Goal: Navigation & Orientation: Find specific page/section

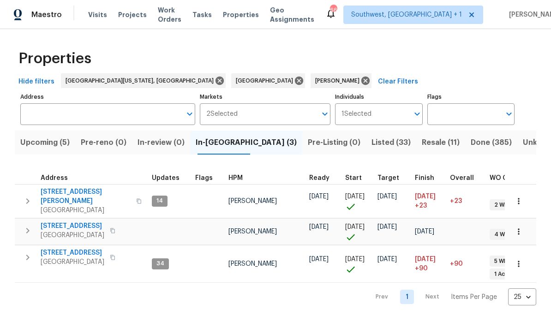
click at [41, 148] on span "Upcoming (5)" at bounding box center [44, 142] width 49 height 13
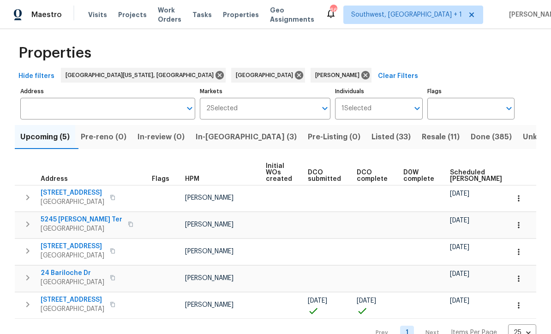
scroll to position [5, 0]
click at [361, 78] on icon at bounding box center [366, 76] width 10 height 10
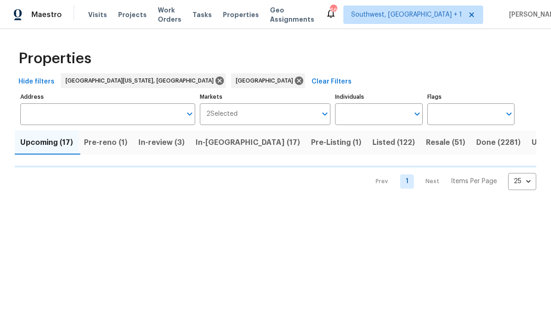
click at [381, 114] on input "Individuals" at bounding box center [371, 114] width 73 height 22
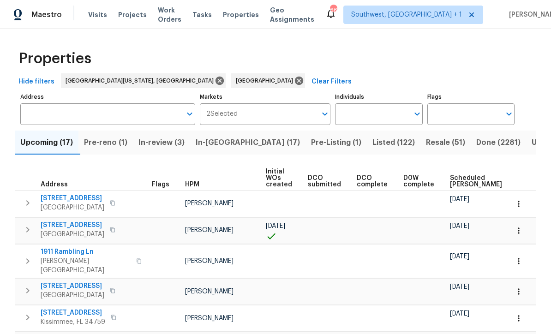
click at [377, 115] on input "Individuals" at bounding box center [371, 114] width 73 height 22
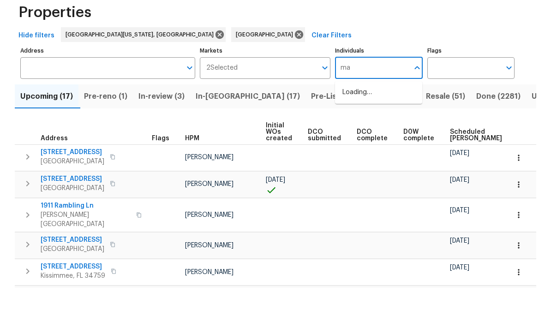
type input "mat"
click at [351, 134] on input "checkbox" at bounding box center [352, 143] width 19 height 19
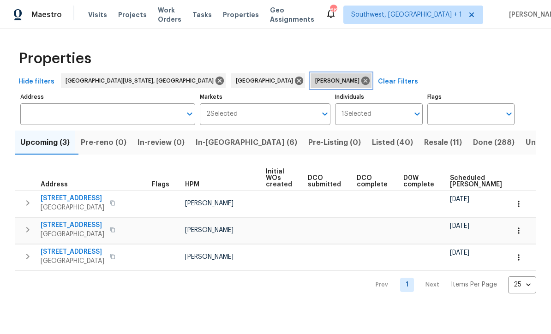
click at [361, 83] on icon at bounding box center [365, 81] width 8 height 8
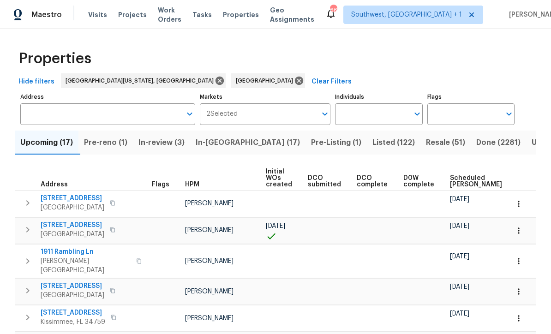
click at [371, 113] on input "Individuals" at bounding box center [371, 114] width 73 height 22
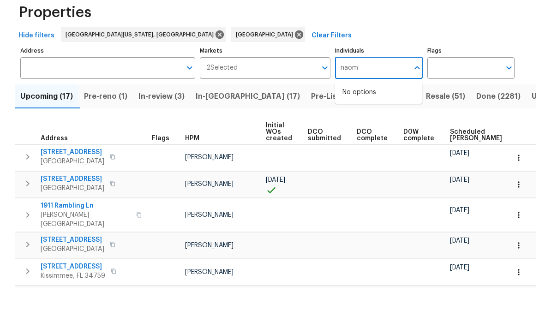
type input "naomi"
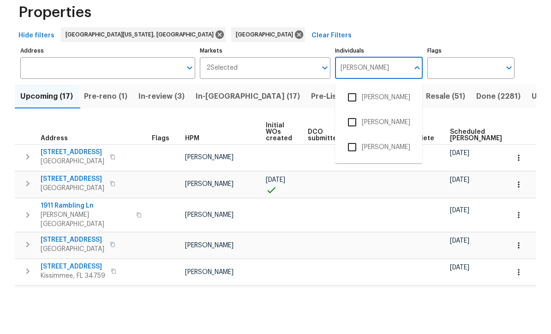
click at [352, 134] on input "checkbox" at bounding box center [352, 143] width 19 height 19
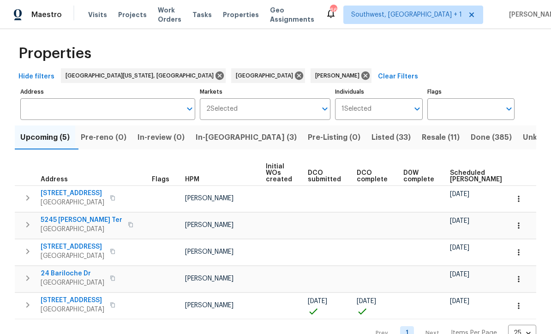
click at [372, 136] on span "Listed (33)" at bounding box center [391, 137] width 39 height 13
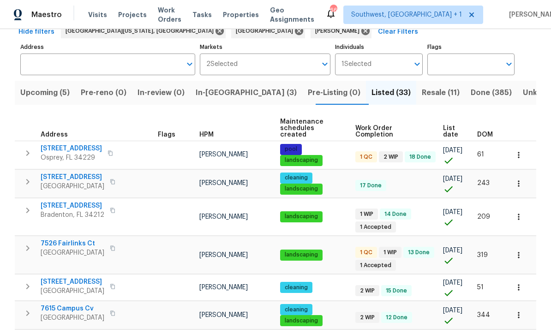
scroll to position [50, 0]
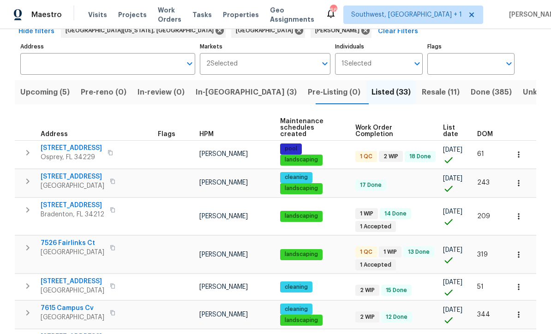
click at [448, 127] on span "List date" at bounding box center [452, 131] width 18 height 13
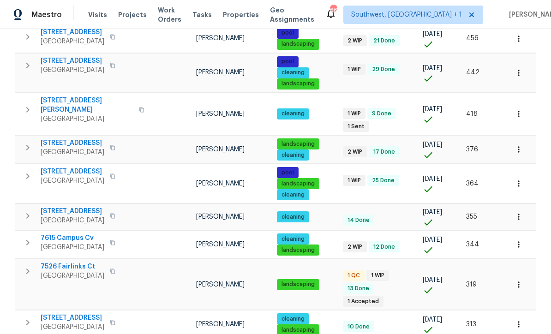
scroll to position [239, 0]
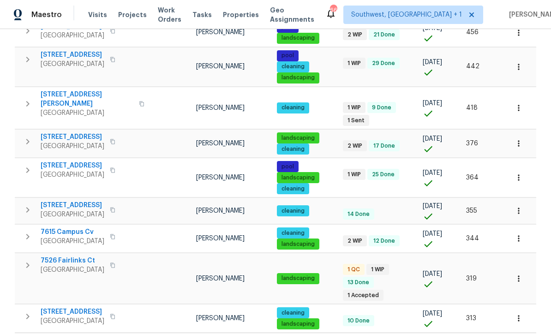
click at [60, 60] on span "7087 Spinnaker Blvd" at bounding box center [73, 54] width 64 height 9
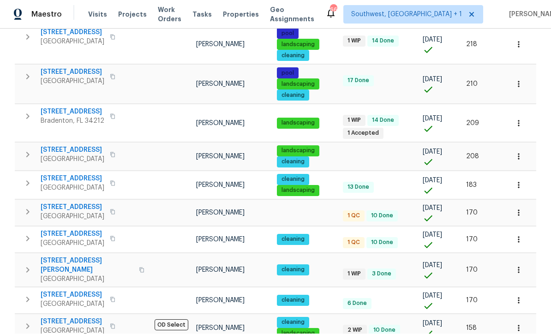
scroll to position [30, 0]
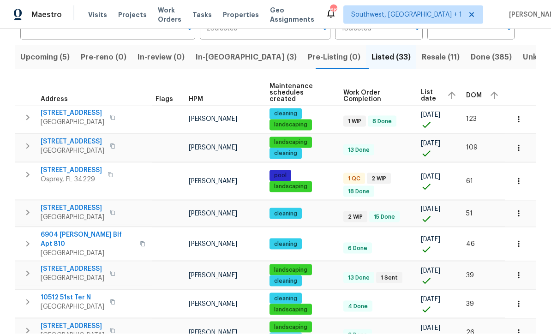
scroll to position [30, 0]
click at [53, 265] on span "5592 61st St N" at bounding box center [73, 269] width 64 height 9
click at [217, 51] on span "In-reno (3)" at bounding box center [246, 57] width 101 height 13
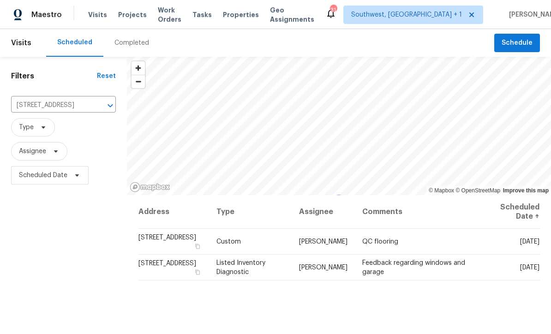
click at [121, 1] on div "Maestro Visits Projects Work Orders Tasks Properties Geo Assignments 31 Southwe…" at bounding box center [275, 14] width 551 height 29
